Goal: Information Seeking & Learning: Check status

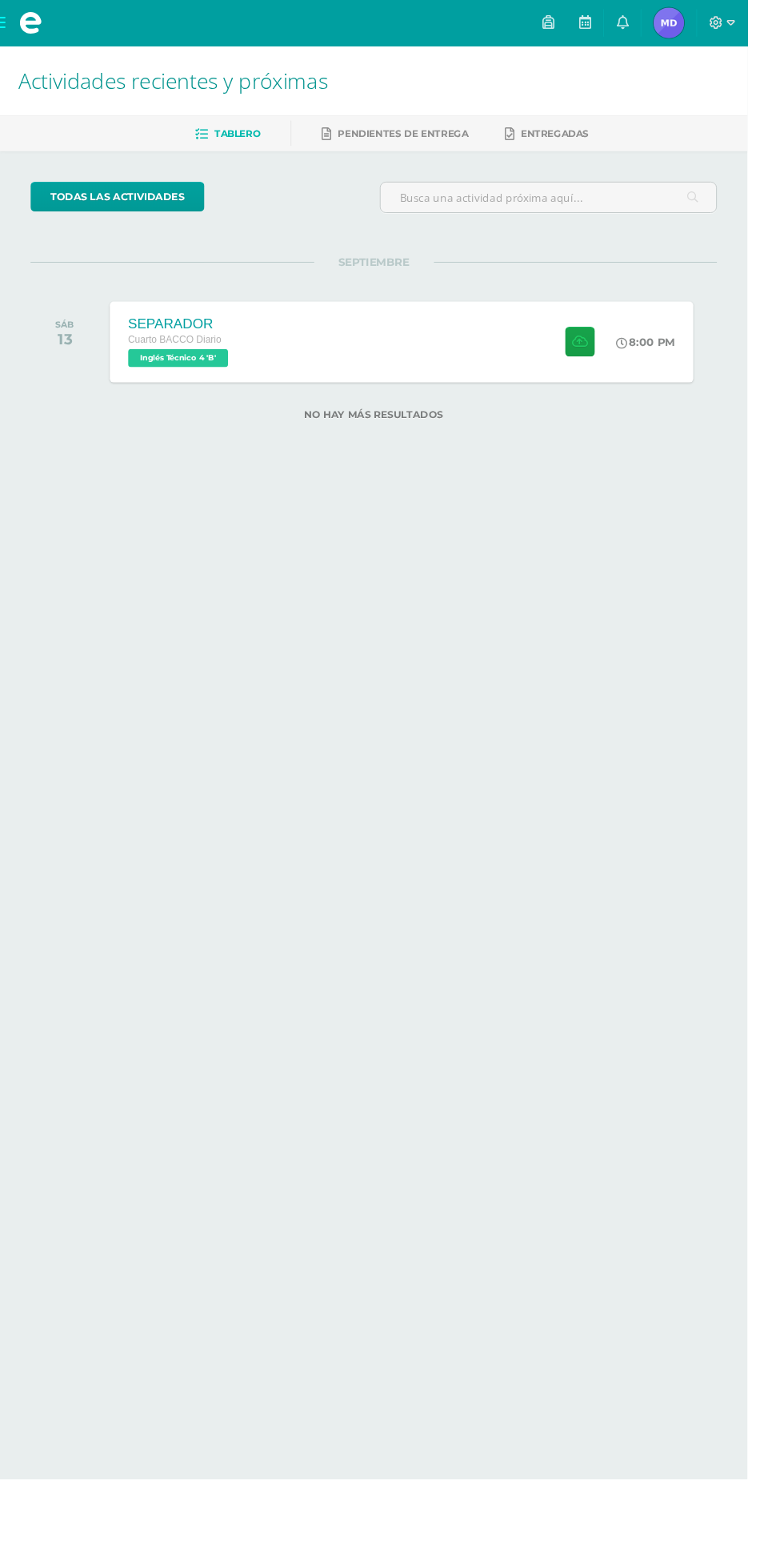
click at [672, 24] on link at bounding box center [652, 24] width 39 height 49
click at [718, 27] on img at bounding box center [702, 24] width 32 height 32
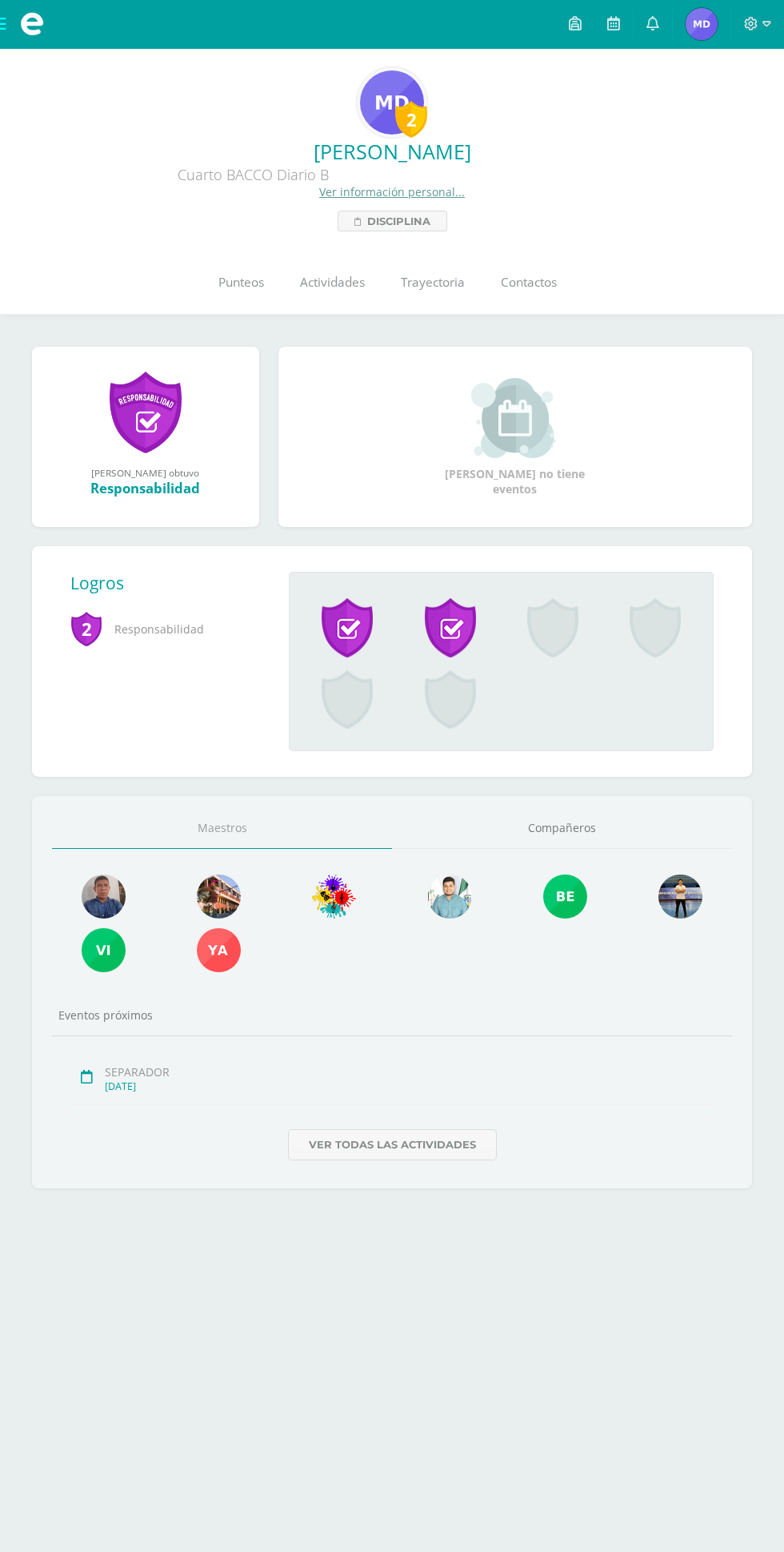
click at [266, 260] on link "Punteos" at bounding box center [241, 282] width 81 height 64
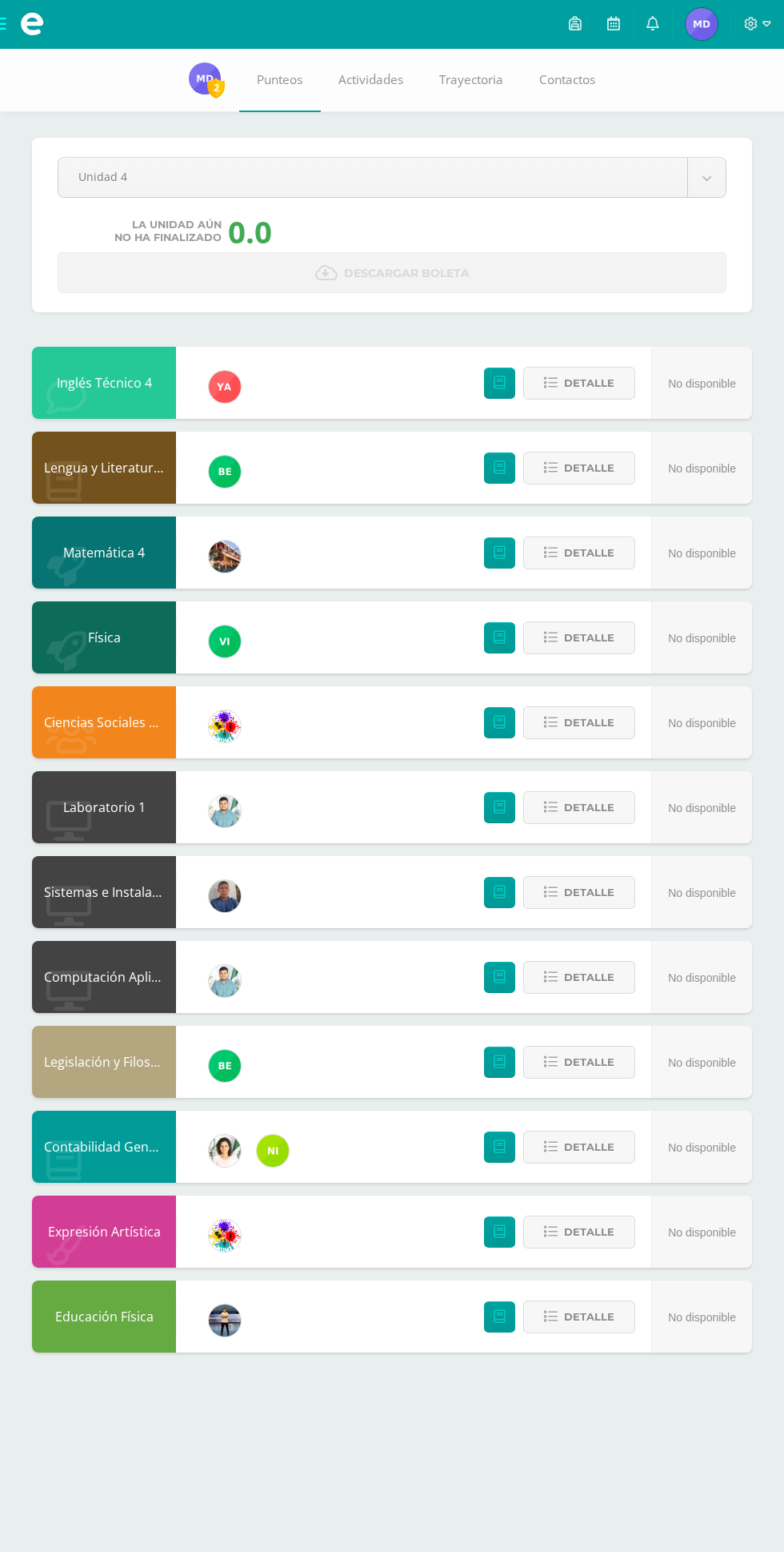
click at [256, 165] on body "Mis cursos Archivos Cerrar panel Ciencias Sociales y Formación Ciudadana 4 Cuar…" at bounding box center [392, 692] width 784 height 1385
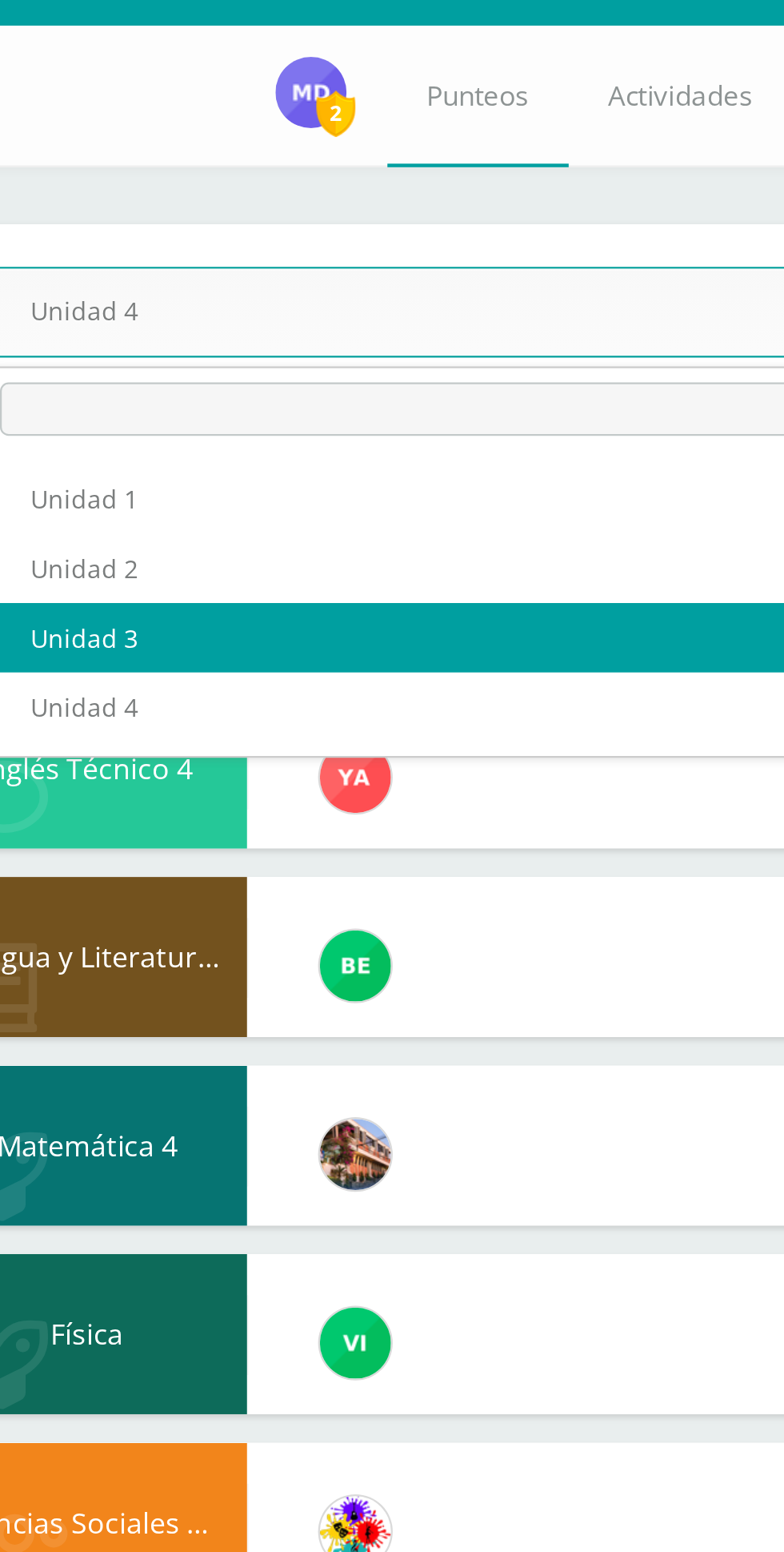
select select "Unidad 3"
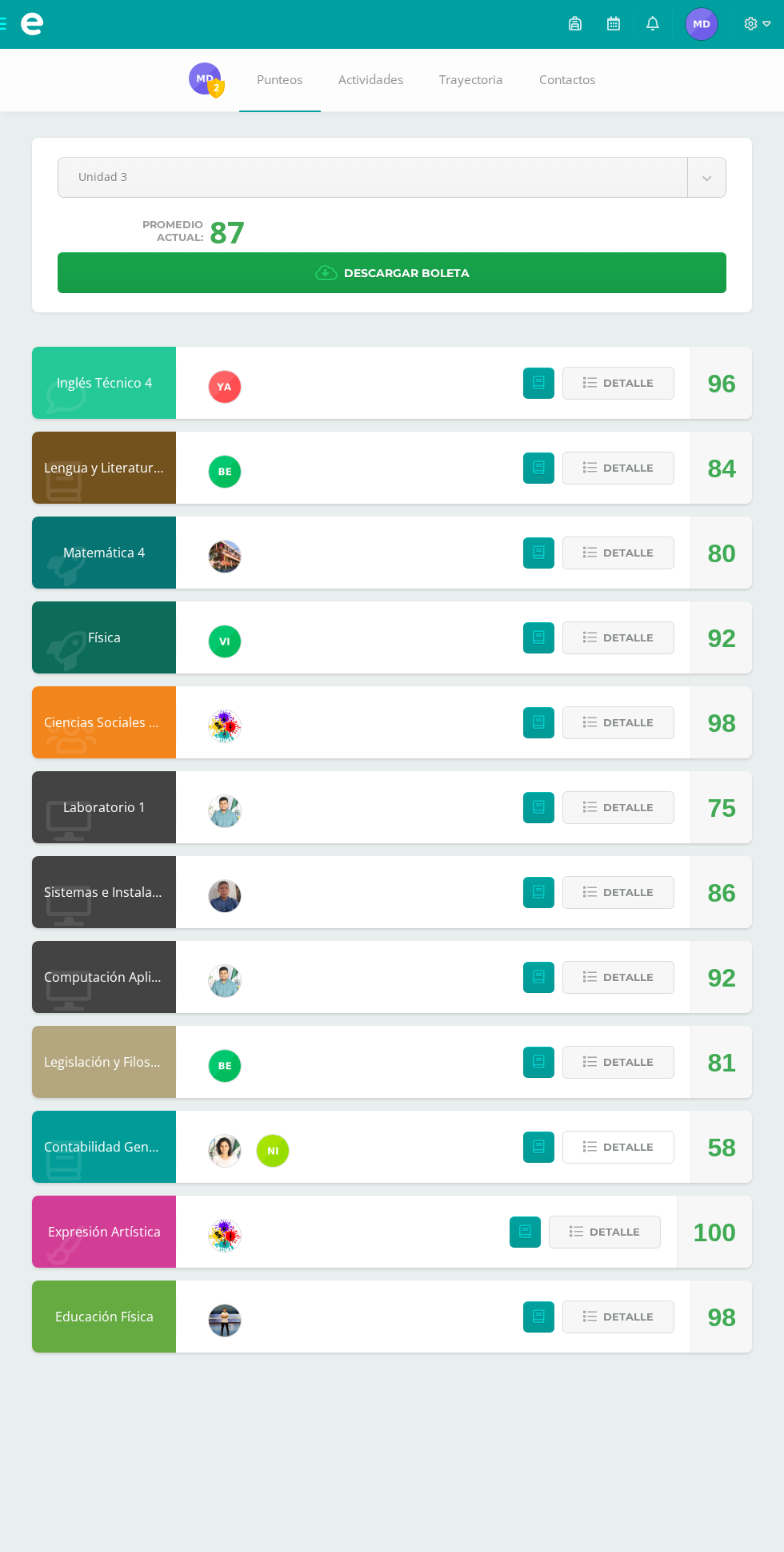
click at [640, 1160] on span "Detalle" at bounding box center [629, 1147] width 50 height 30
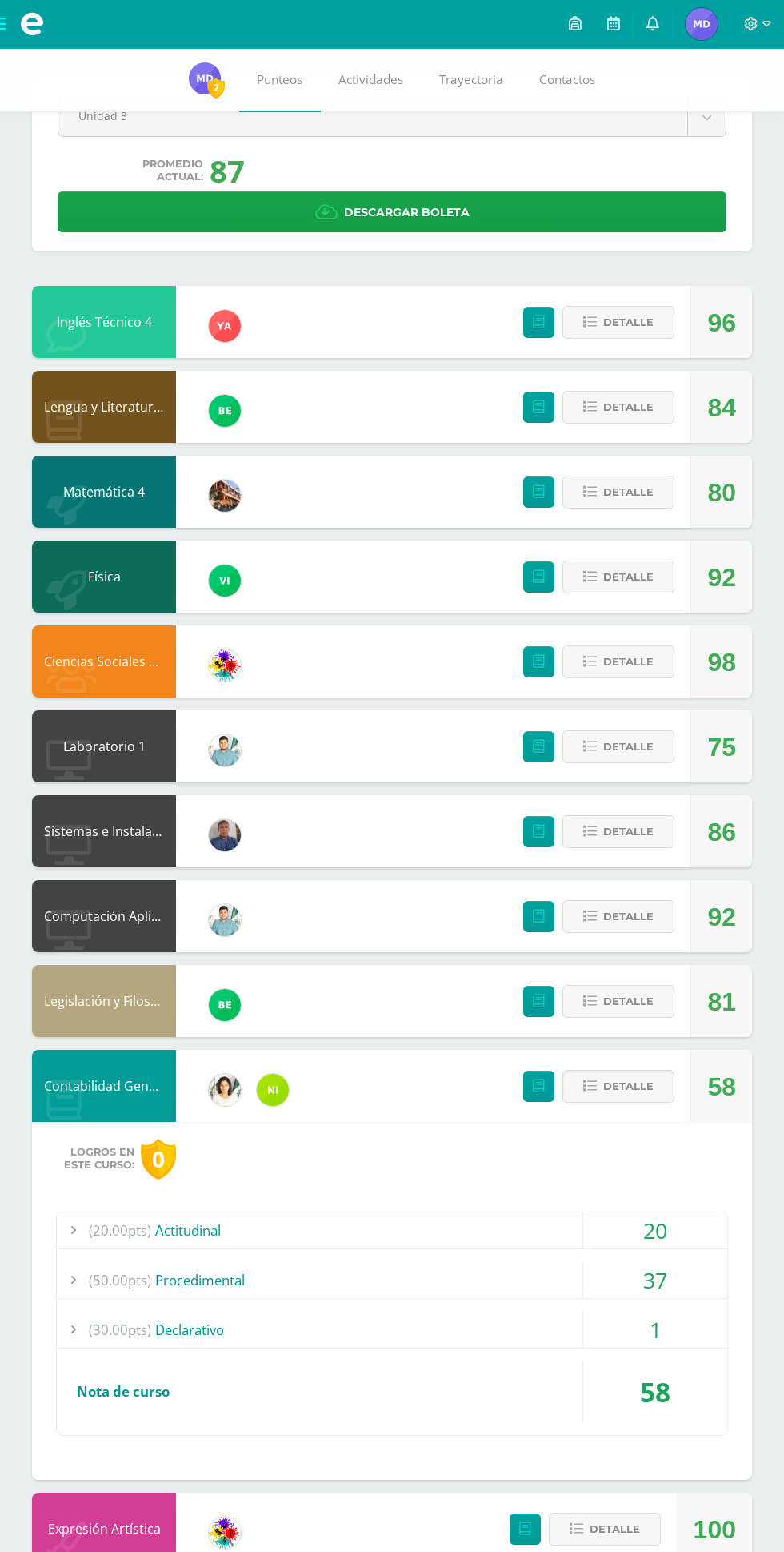
scroll to position [68, 0]
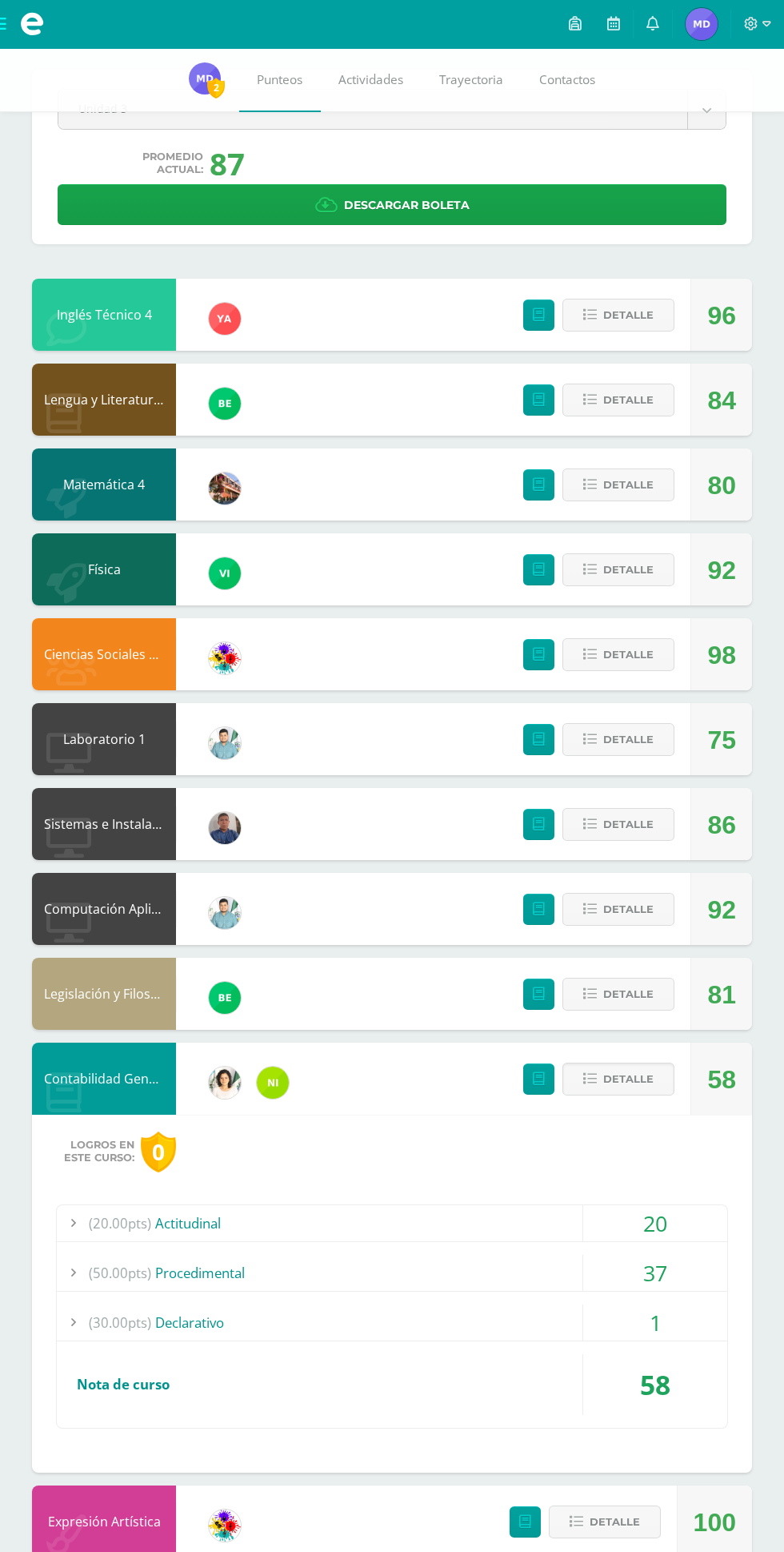
click at [570, 1260] on div "(50.00pts) Procedimental" at bounding box center [392, 1273] width 671 height 36
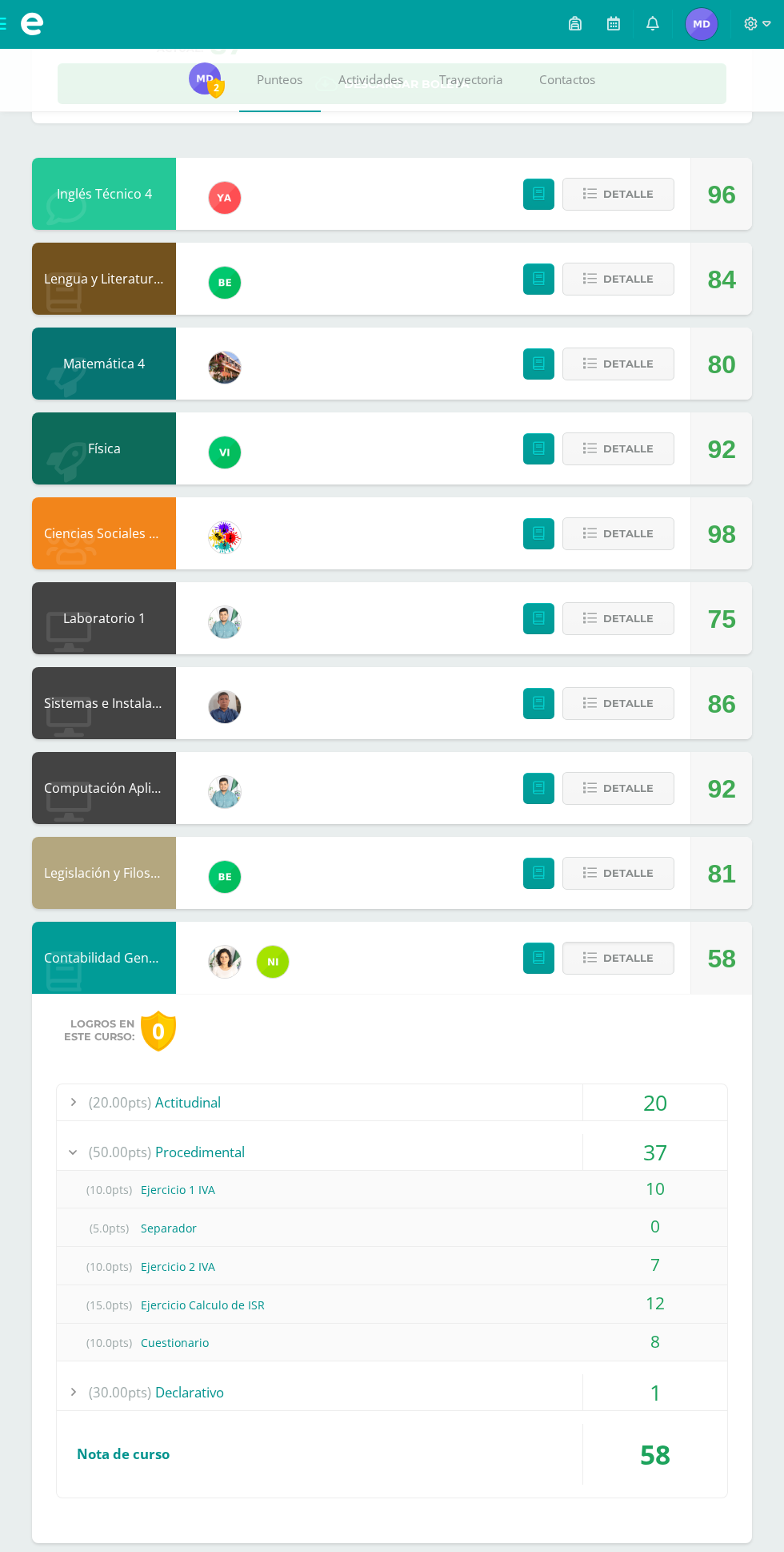
scroll to position [258, 0]
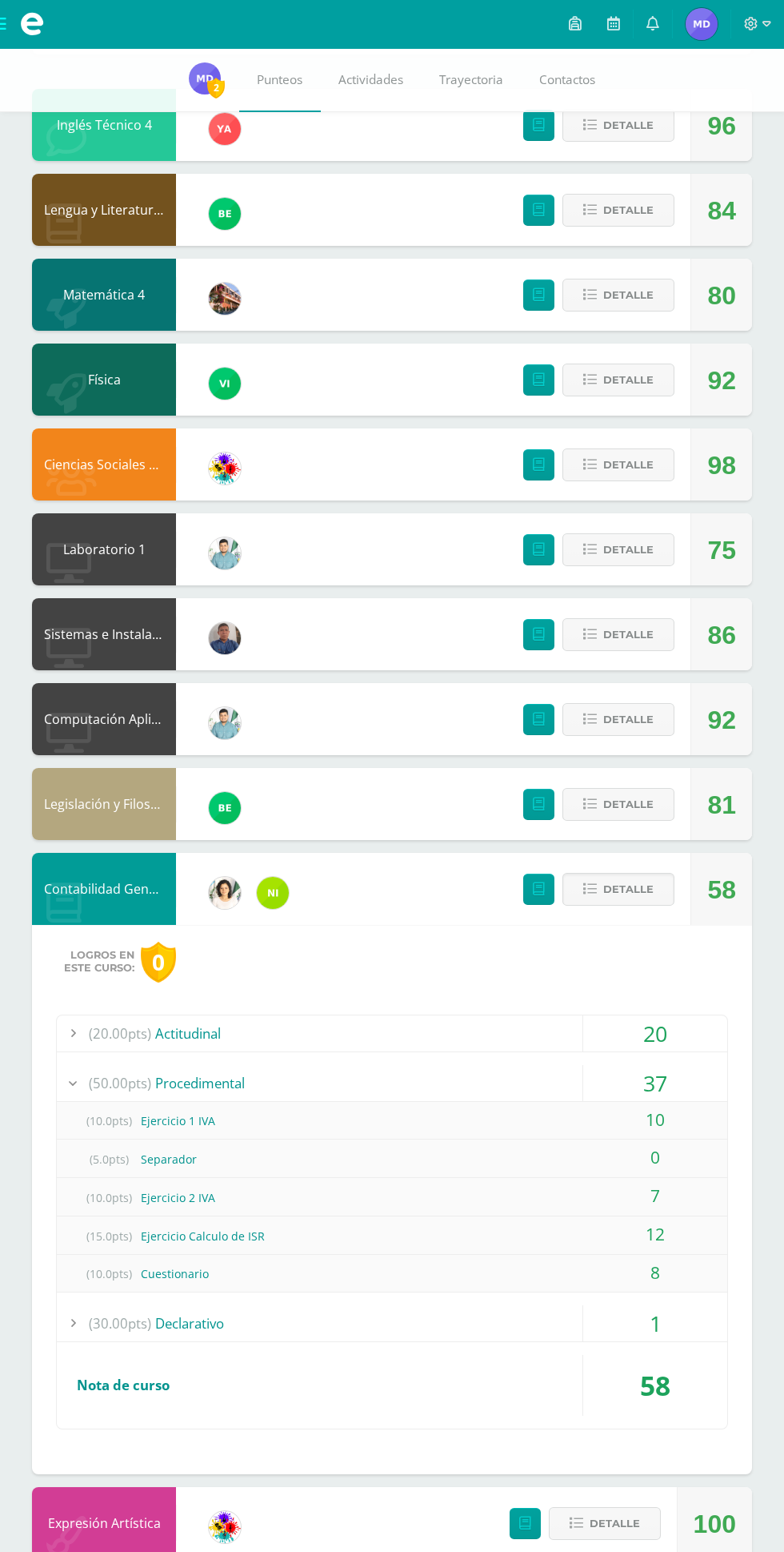
click at [639, 882] on span "Detalle" at bounding box center [629, 889] width 50 height 30
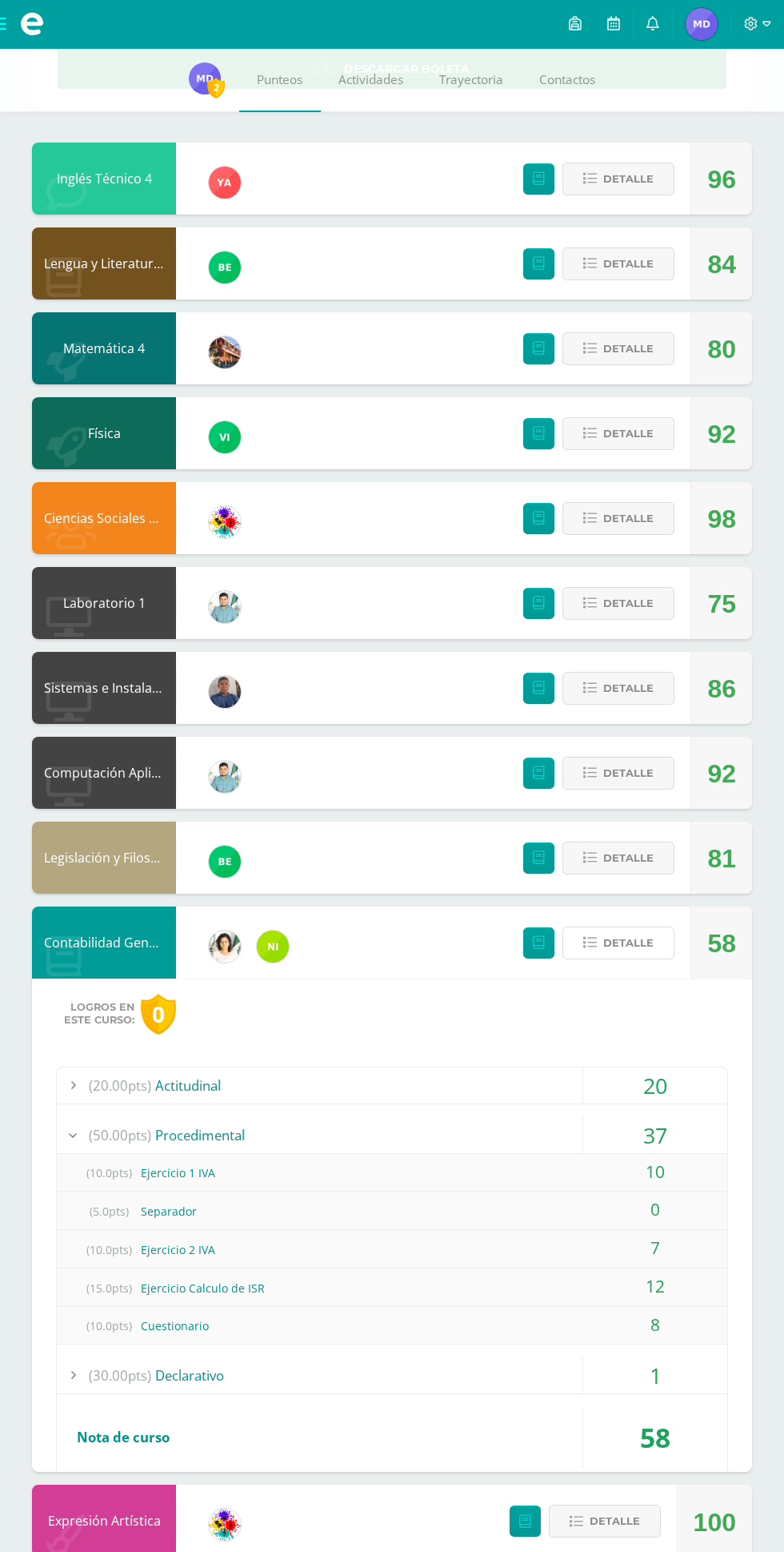
scroll to position [0, 0]
